Goal: Find specific page/section

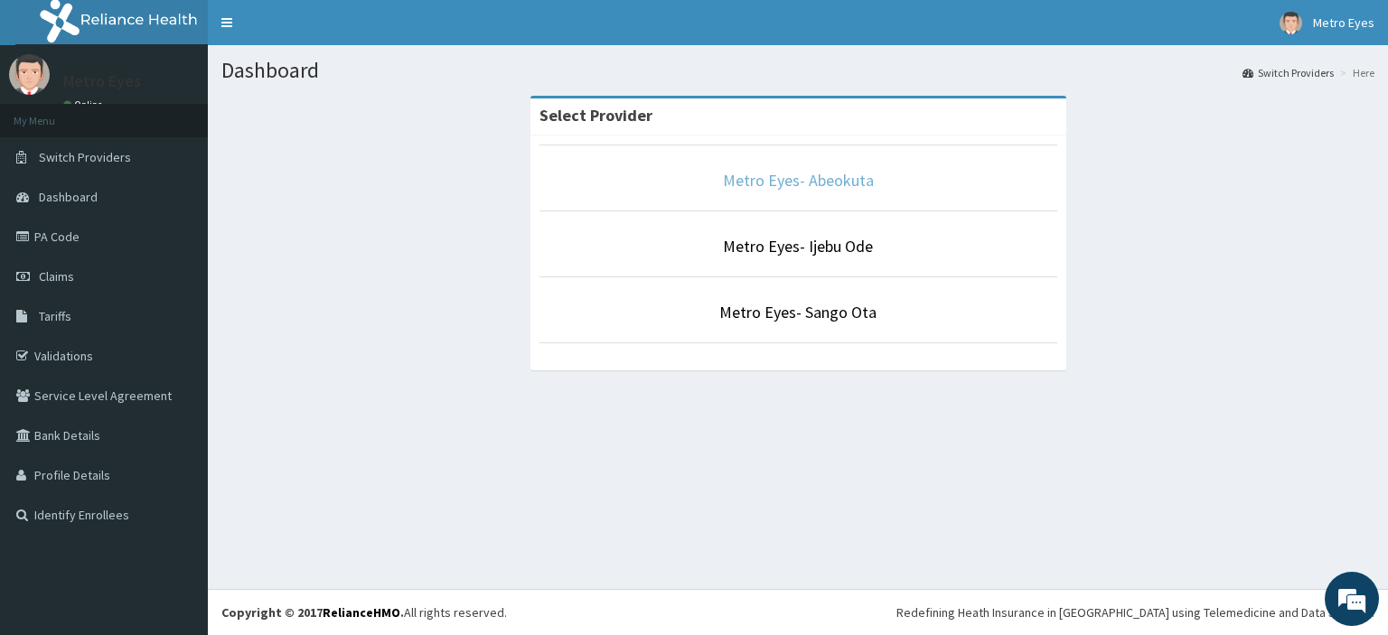
click at [842, 187] on link "Metro Eyes- Abeokuta" at bounding box center [798, 180] width 151 height 21
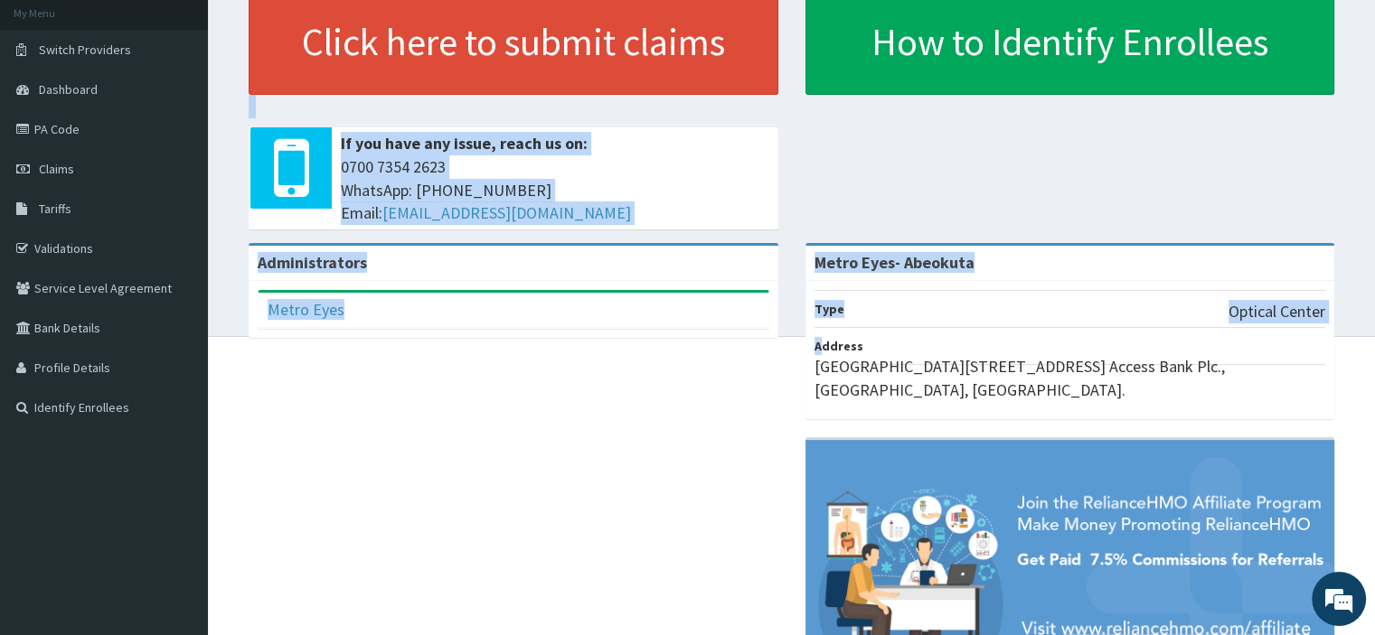
drag, startPoint x: 822, startPoint y: 212, endPoint x: 229, endPoint y: -21, distance: 637.9
click at [229, 0] on html "RelianceHMO Provider Portal | Dashboard R EL Toggle navigation Metro Eyes Metro…" at bounding box center [687, 329] width 1375 height 875
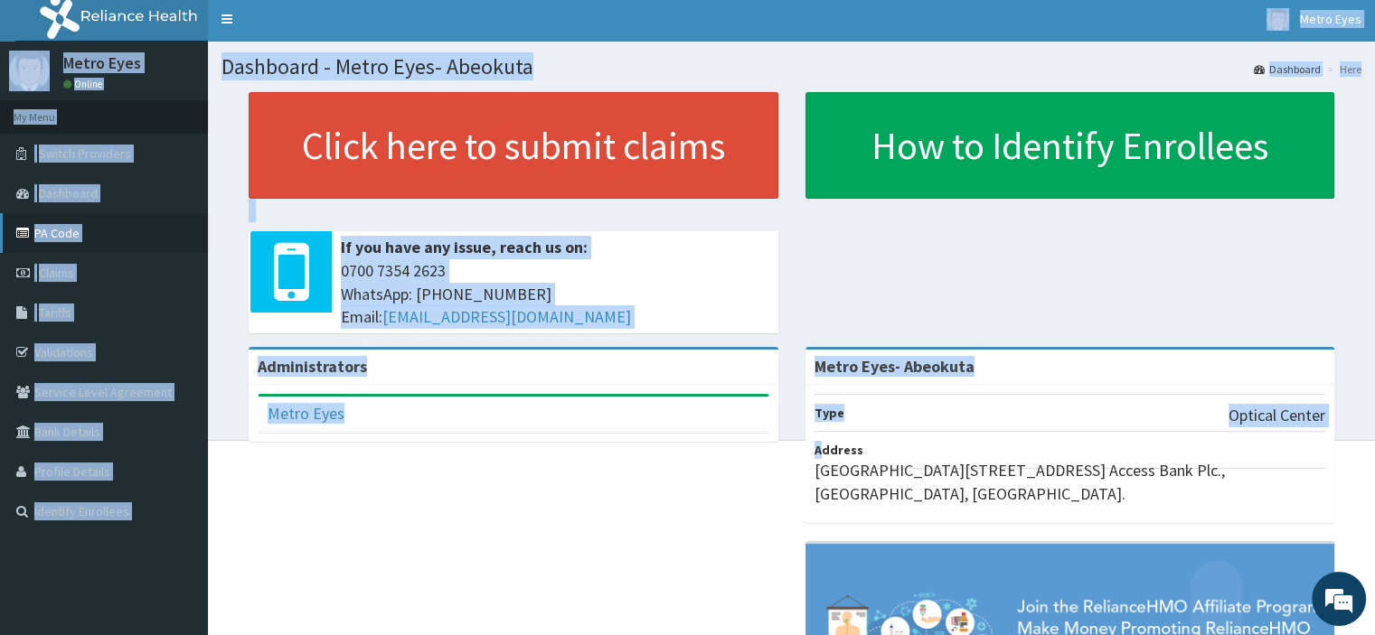
click at [69, 238] on link "PA Code" at bounding box center [104, 233] width 208 height 40
